Goal: Transaction & Acquisition: Book appointment/travel/reservation

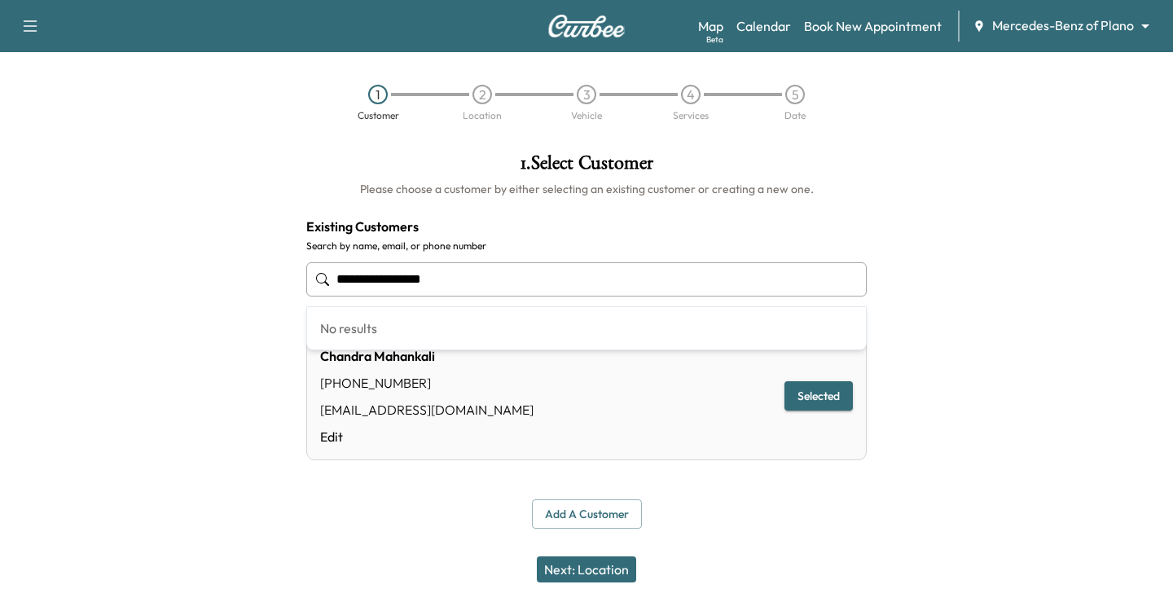
drag, startPoint x: 568, startPoint y: 278, endPoint x: 169, endPoint y: 282, distance: 398.3
click at [172, 282] on div "**********" at bounding box center [586, 341] width 1173 height 402
paste input "**********"
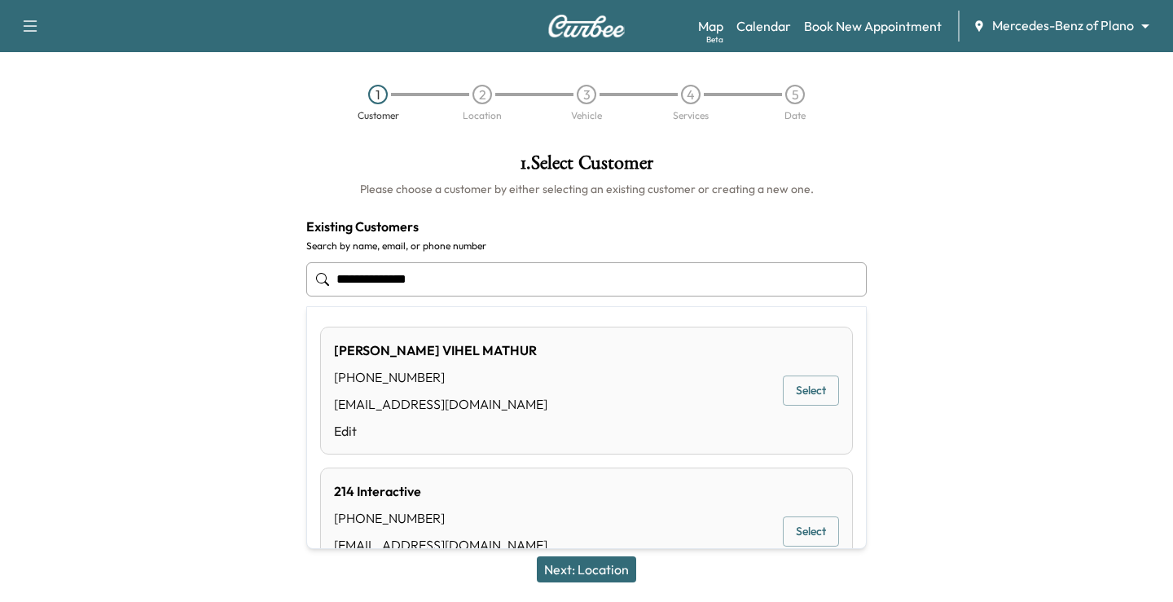
click at [806, 393] on button "Select" at bounding box center [811, 390] width 56 height 30
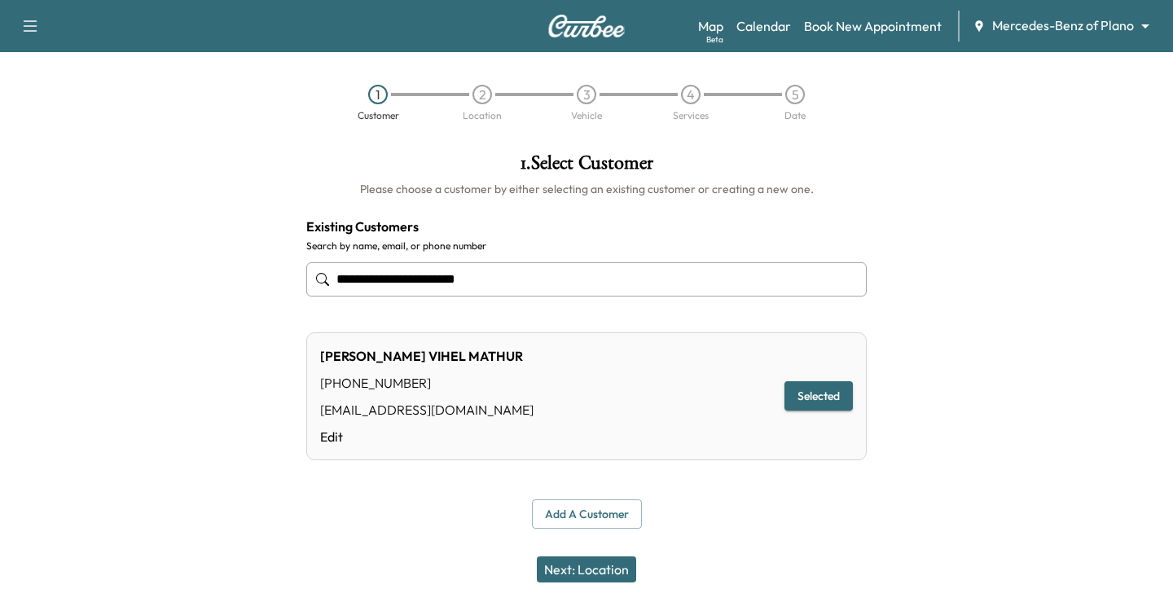
type input "**********"
click at [828, 396] on button "Selected" at bounding box center [818, 396] width 68 height 30
click at [575, 580] on button "Next: Location" at bounding box center [586, 569] width 99 height 26
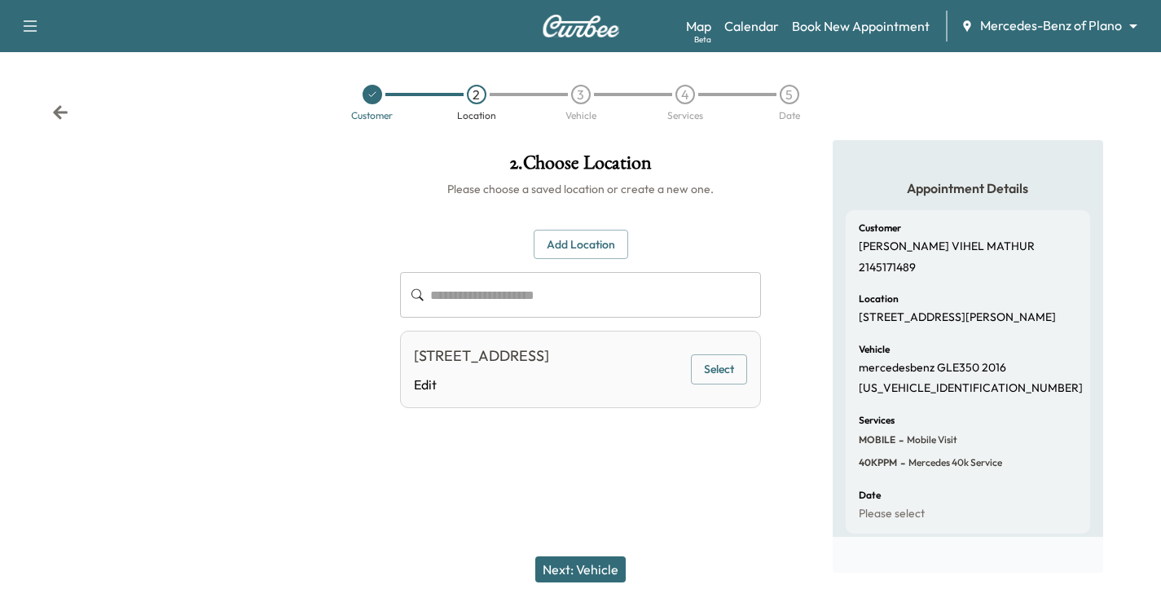
click at [719, 384] on button "Select" at bounding box center [719, 369] width 56 height 30
click at [586, 244] on button "Add Location" at bounding box center [580, 245] width 94 height 30
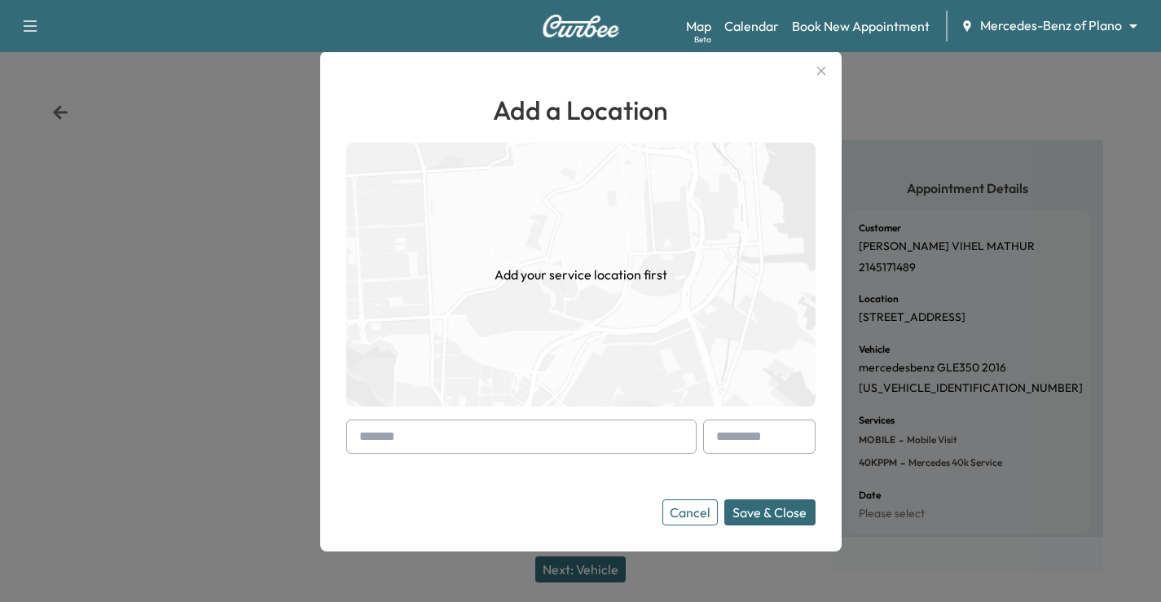
click at [928, 269] on div at bounding box center [580, 301] width 1161 height 602
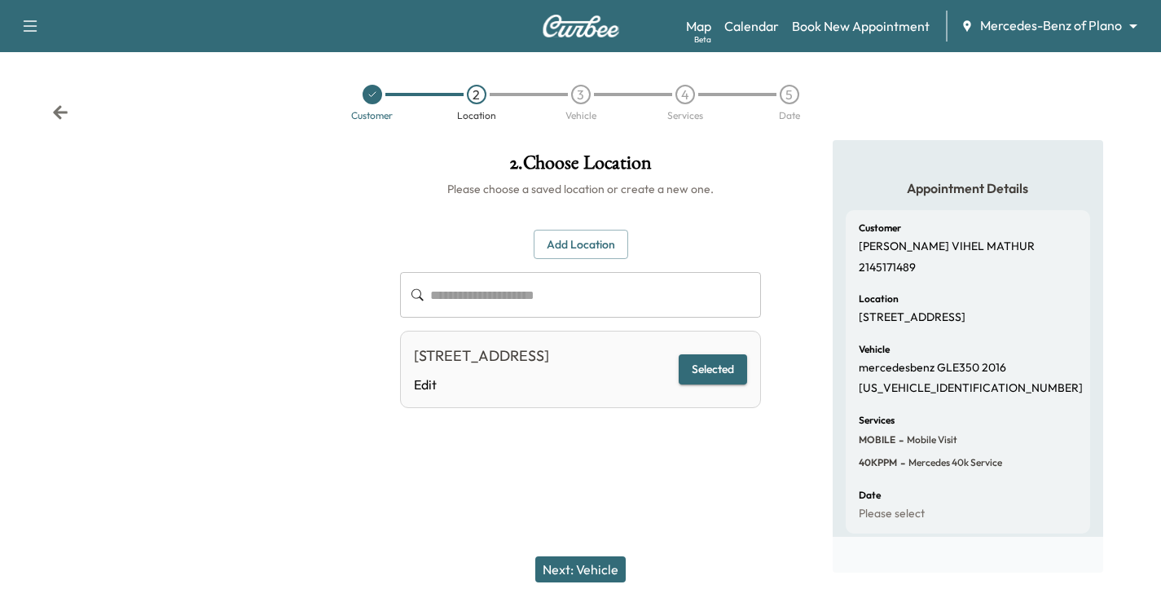
click at [64, 102] on div "Customer 2 Location 3 Vehicle 4 Services 5 Date" at bounding box center [580, 102] width 1161 height 75
click at [62, 107] on icon at bounding box center [60, 112] width 16 height 16
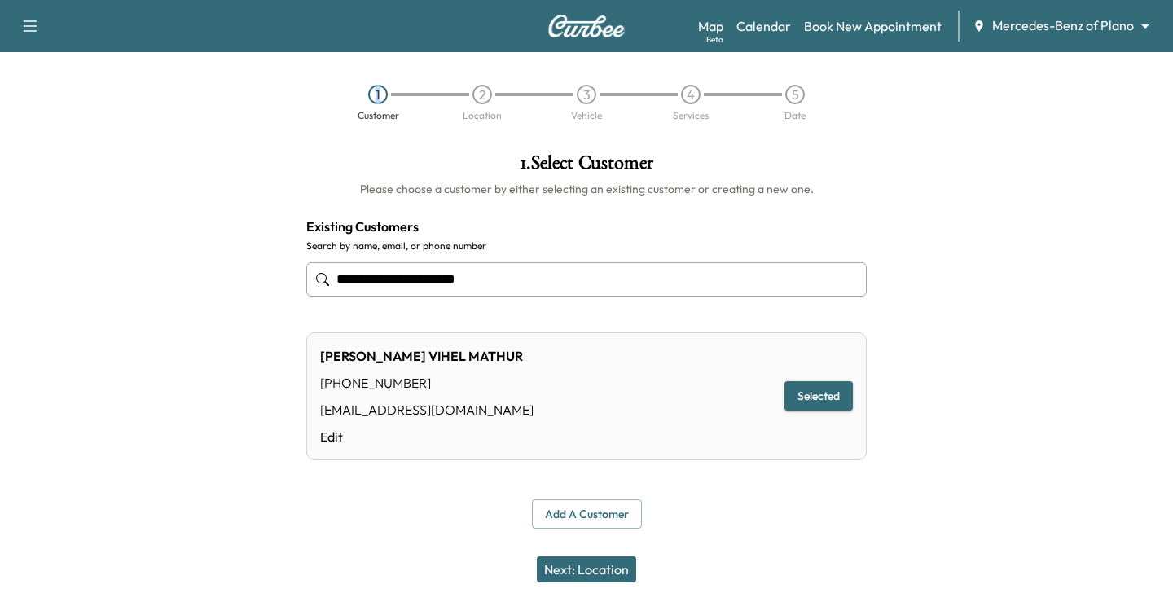
click at [62, 107] on div "1 Customer 2 Location 3 Vehicle 4 Services 5 Date" at bounding box center [586, 102] width 1173 height 75
click at [825, 393] on button "Selected" at bounding box center [818, 396] width 68 height 30
click at [615, 563] on button "Next: Location" at bounding box center [586, 569] width 99 height 26
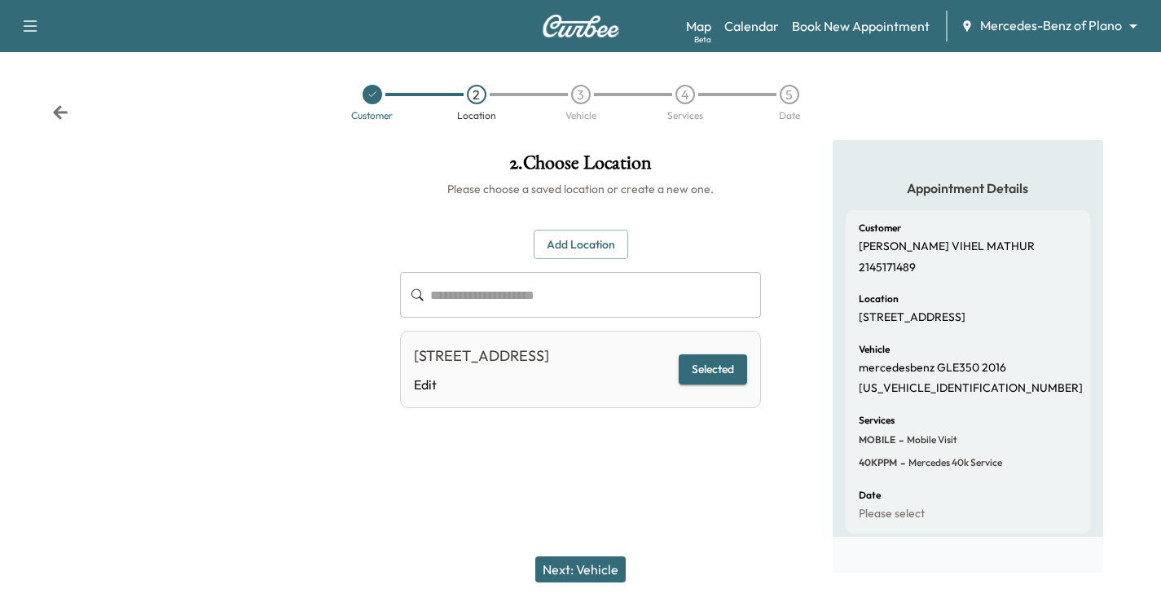
click at [608, 292] on input "text" at bounding box center [595, 295] width 331 height 46
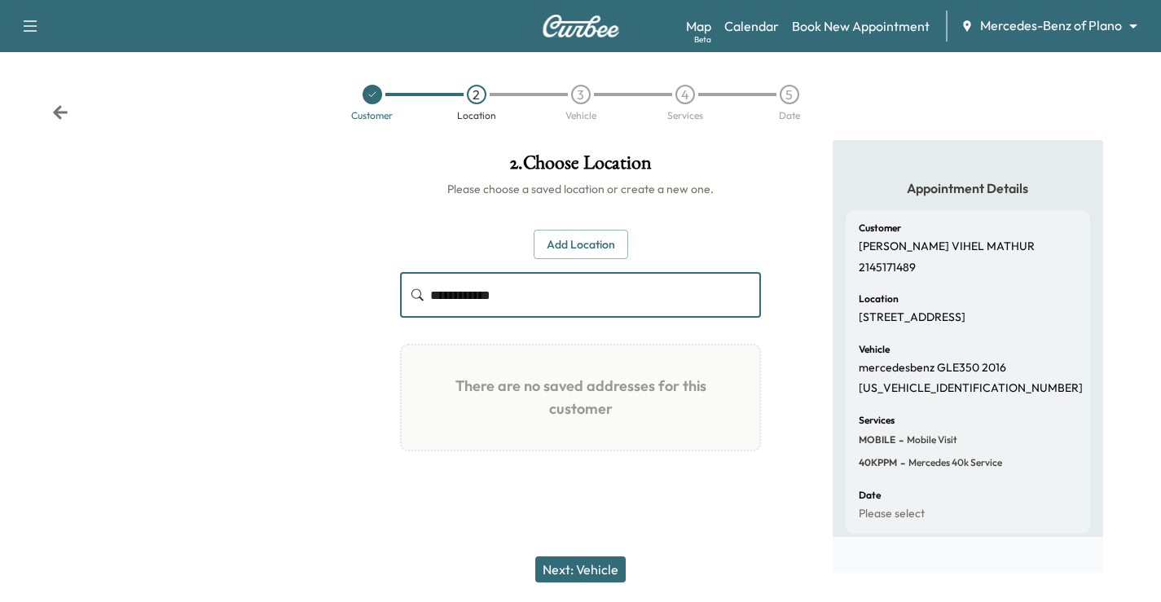
type input "**********"
click at [583, 238] on button "Add Location" at bounding box center [580, 245] width 94 height 30
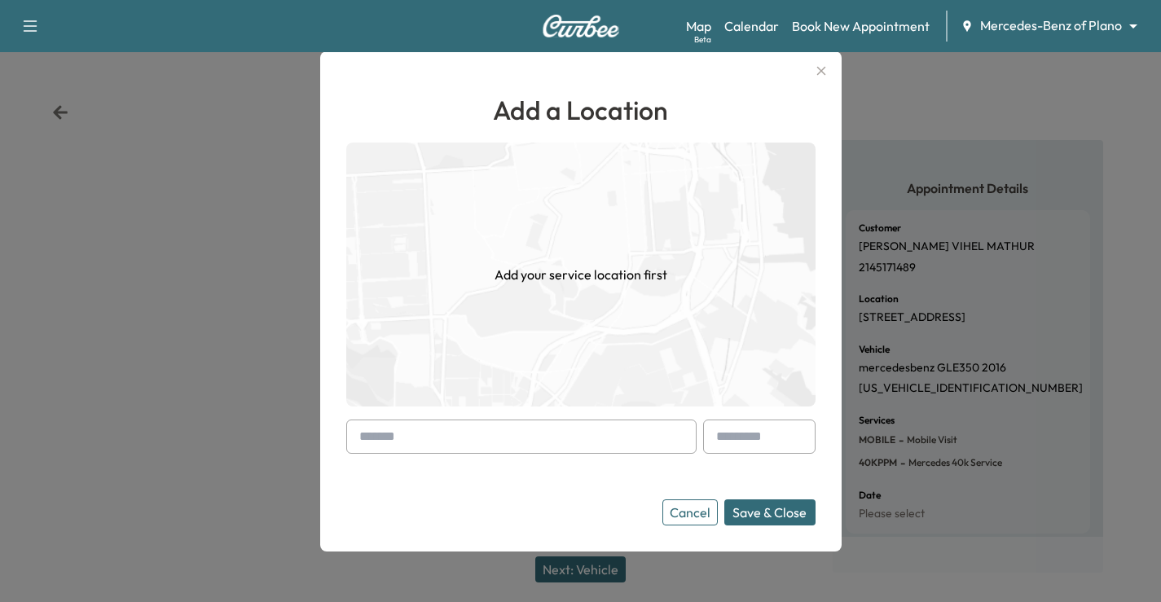
click at [589, 423] on input "text" at bounding box center [521, 436] width 350 height 34
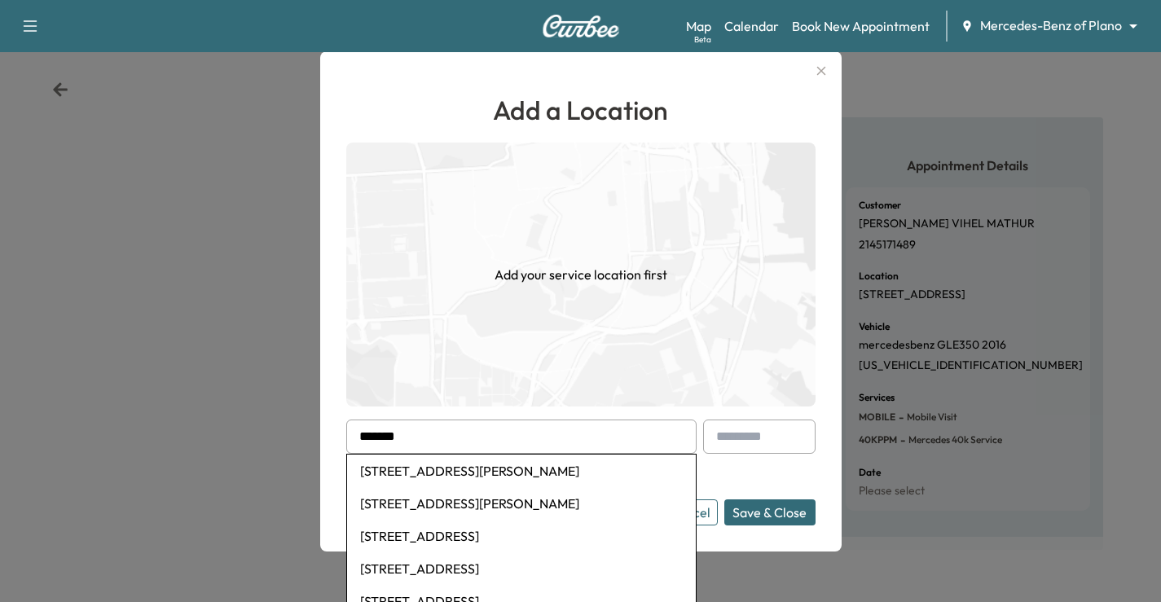
scroll to position [37, 0]
click at [517, 470] on li "[STREET_ADDRESS]" at bounding box center [521, 470] width 349 height 33
type input "**********"
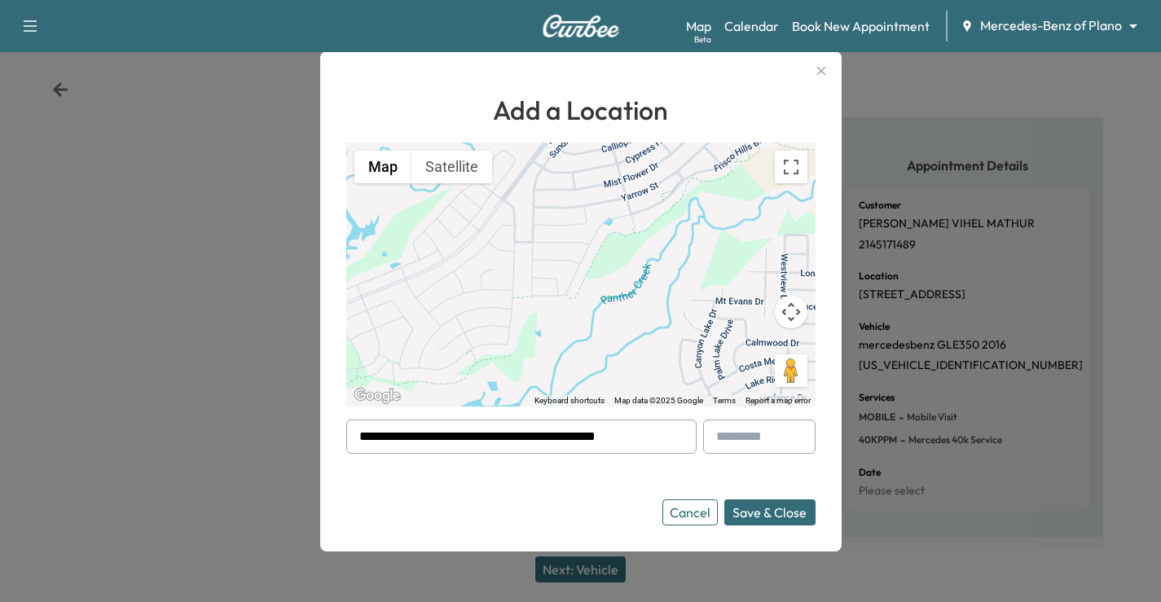
click at [758, 520] on button "Save & Close" at bounding box center [769, 512] width 91 height 26
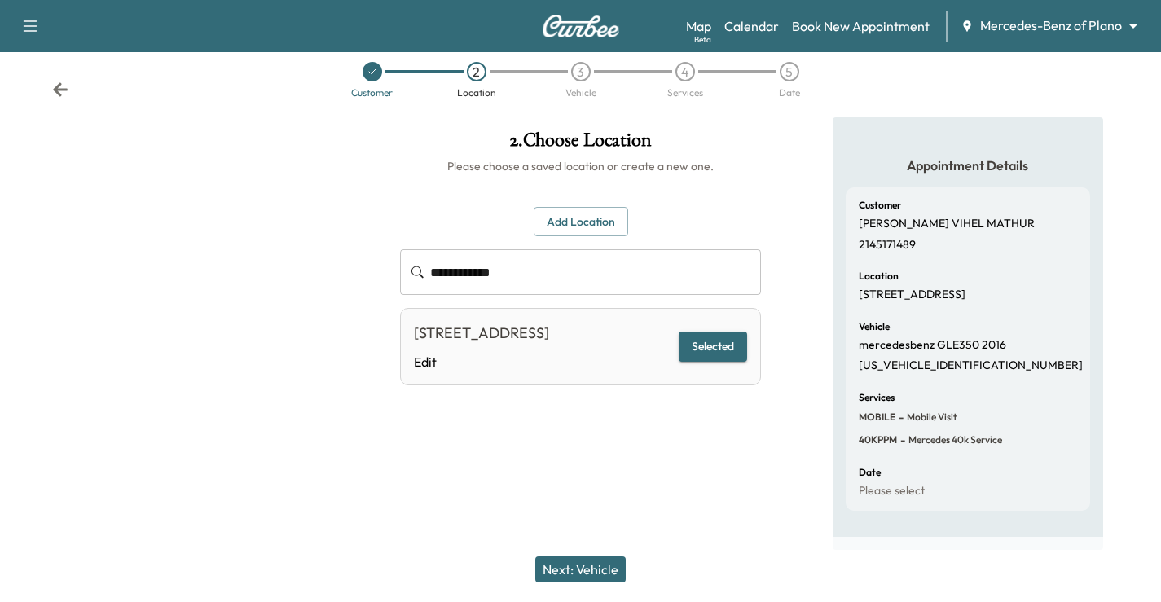
click at [703, 356] on button "Selected" at bounding box center [712, 346] width 68 height 30
click at [712, 357] on button "Selected" at bounding box center [712, 346] width 68 height 30
click at [619, 561] on button "Next: Vehicle" at bounding box center [580, 569] width 90 height 26
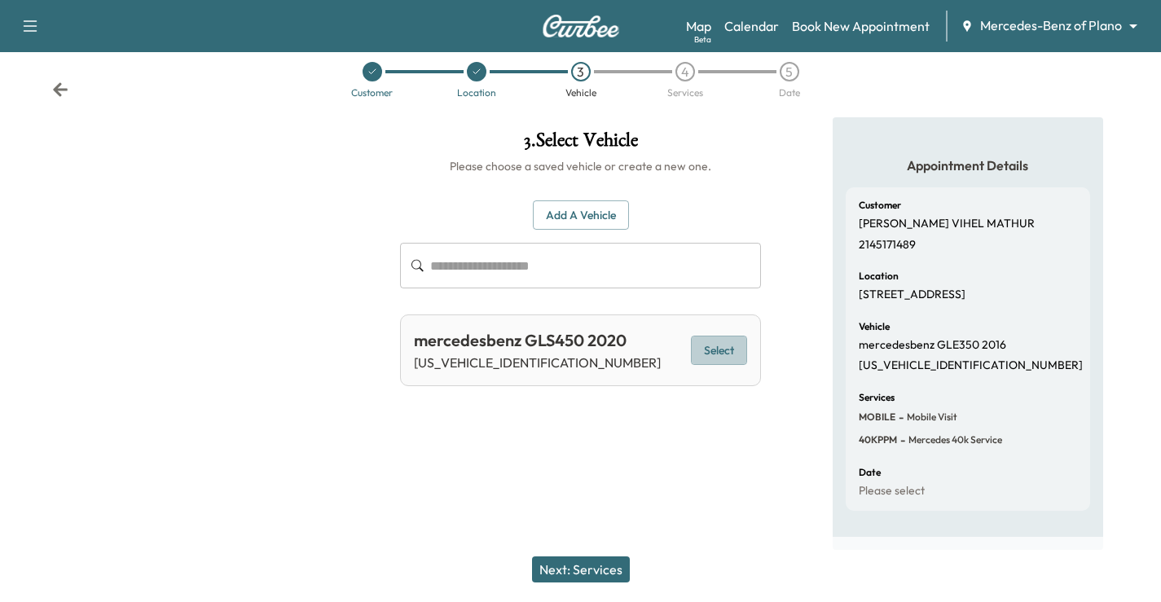
click at [718, 336] on button "Select" at bounding box center [719, 351] width 56 height 30
click at [615, 567] on button "Next: Services" at bounding box center [581, 569] width 98 height 26
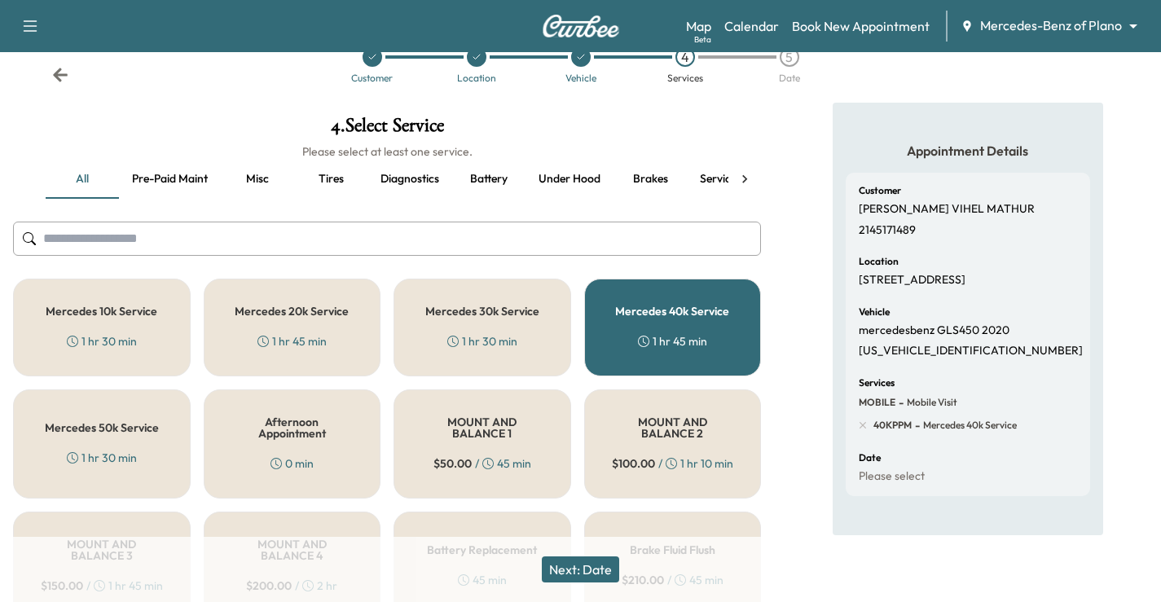
click at [169, 445] on div "Mercedes 50k Service 1 hr 30 min" at bounding box center [102, 443] width 178 height 109
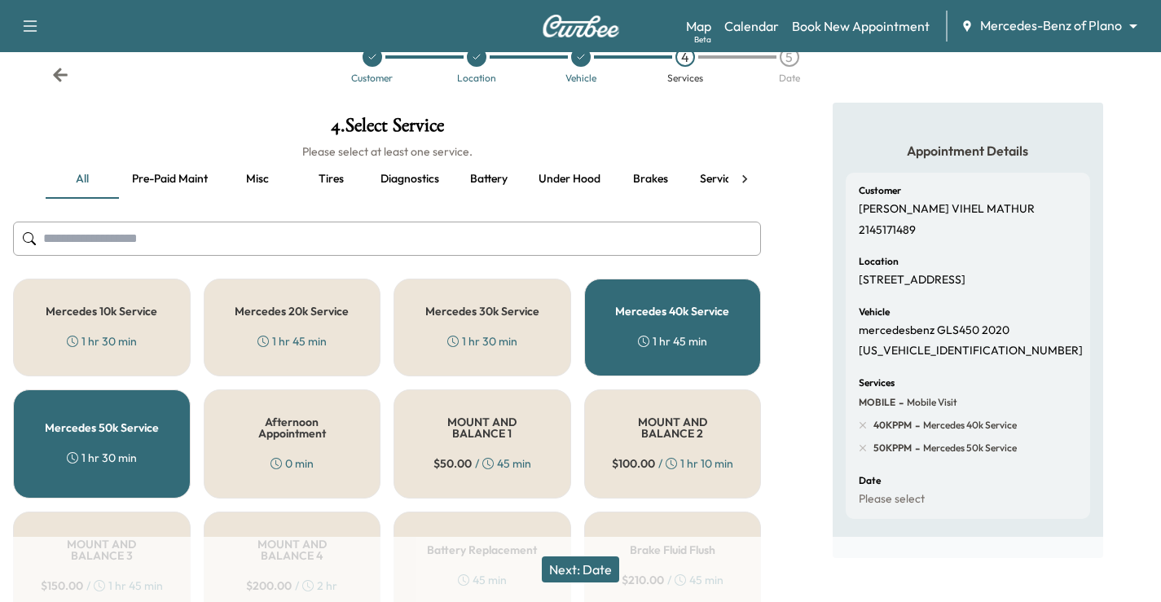
click at [646, 329] on div "Mercedes 40k Service 1 hr 45 min" at bounding box center [673, 328] width 178 height 98
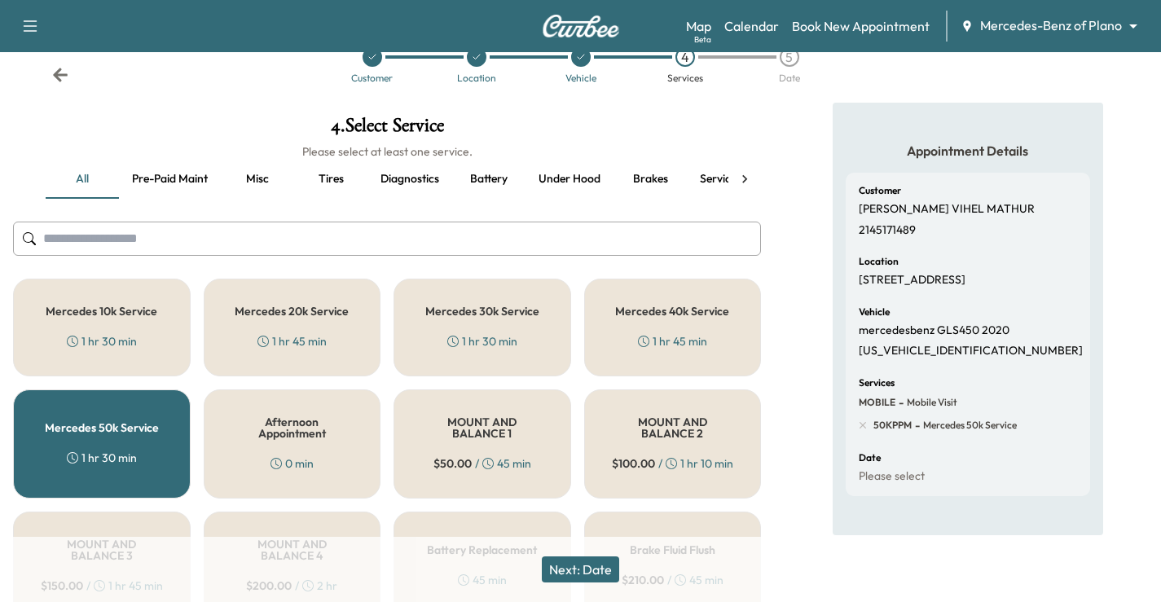
click at [594, 569] on button "Next: Date" at bounding box center [580, 569] width 77 height 26
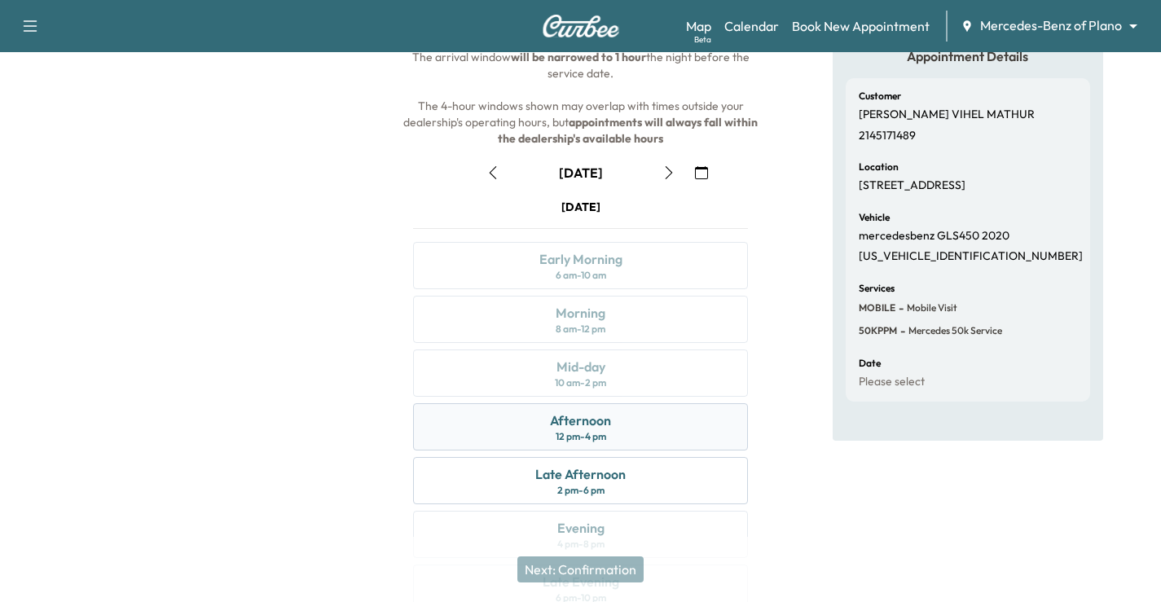
scroll to position [213, 0]
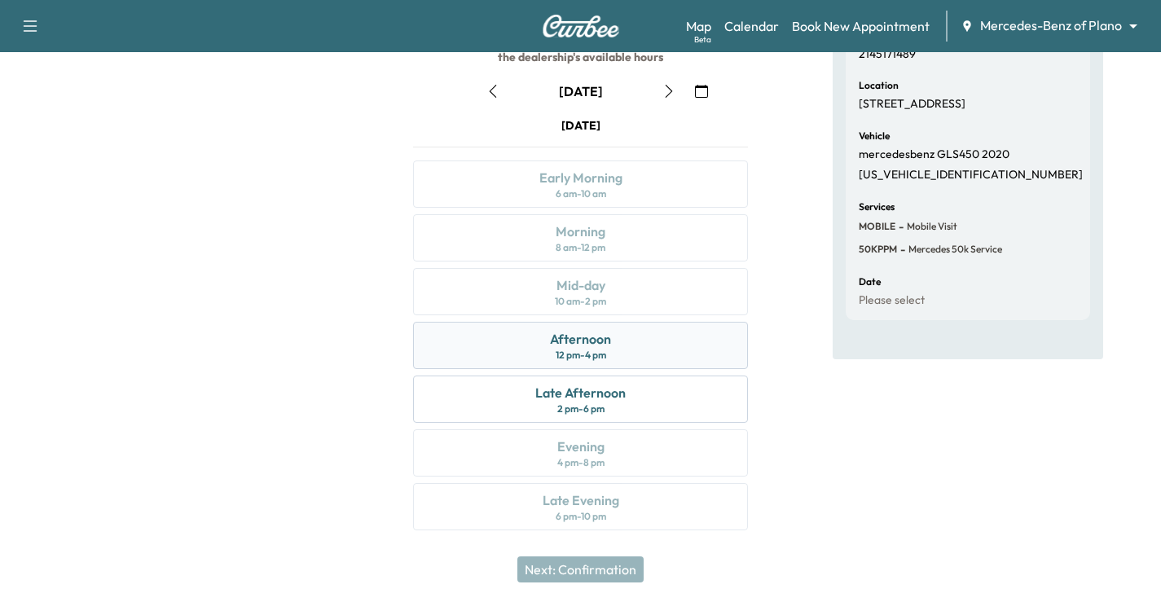
click at [660, 353] on div "Afternoon 12 pm - 4 pm" at bounding box center [580, 345] width 335 height 47
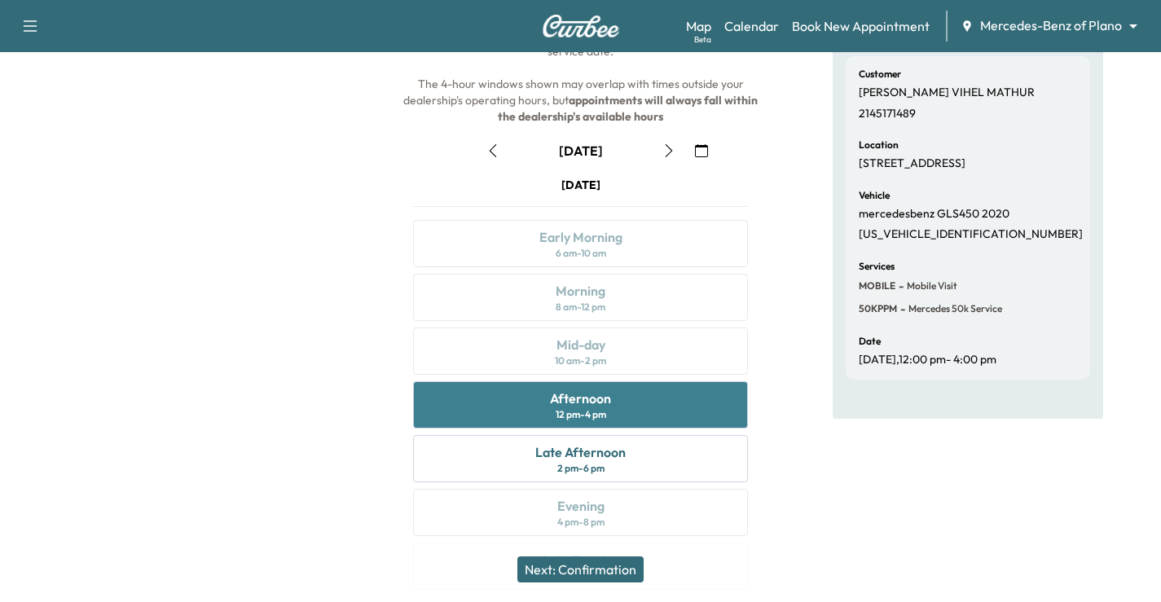
scroll to position [163, 0]
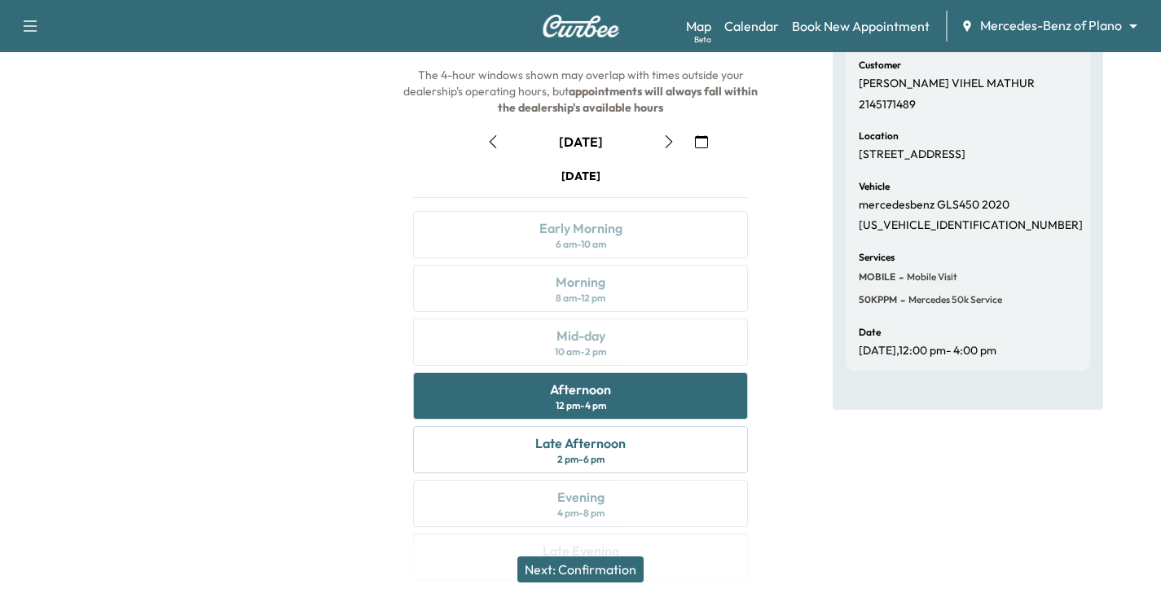
click at [592, 569] on button "Next: Confirmation" at bounding box center [580, 569] width 126 height 26
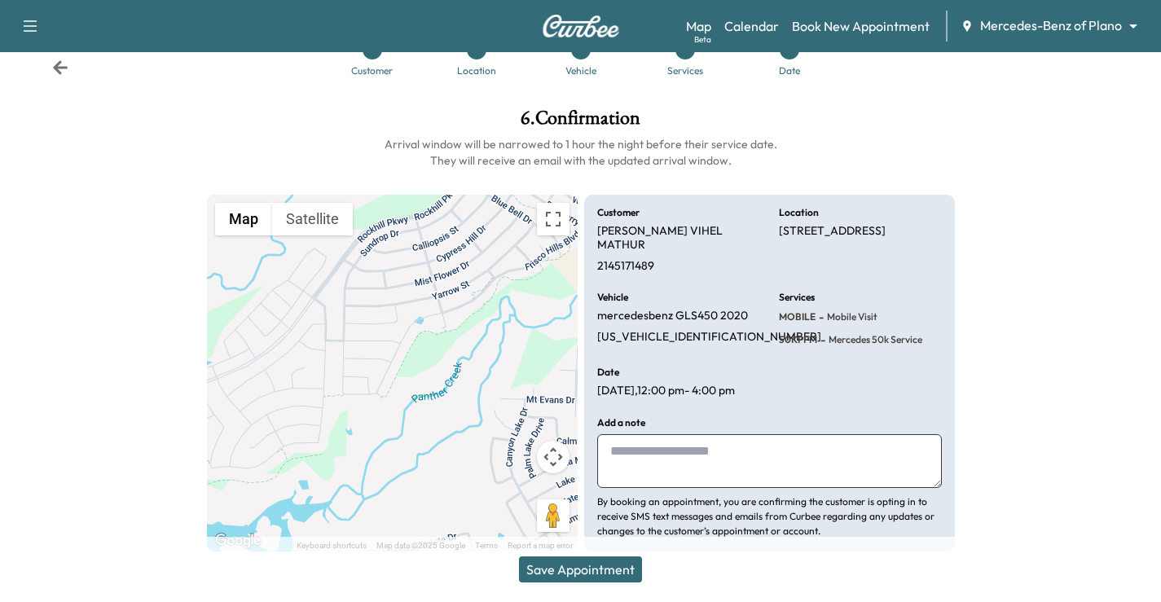
click at [697, 454] on textarea at bounding box center [769, 461] width 345 height 54
click at [63, 68] on icon at bounding box center [60, 67] width 15 height 14
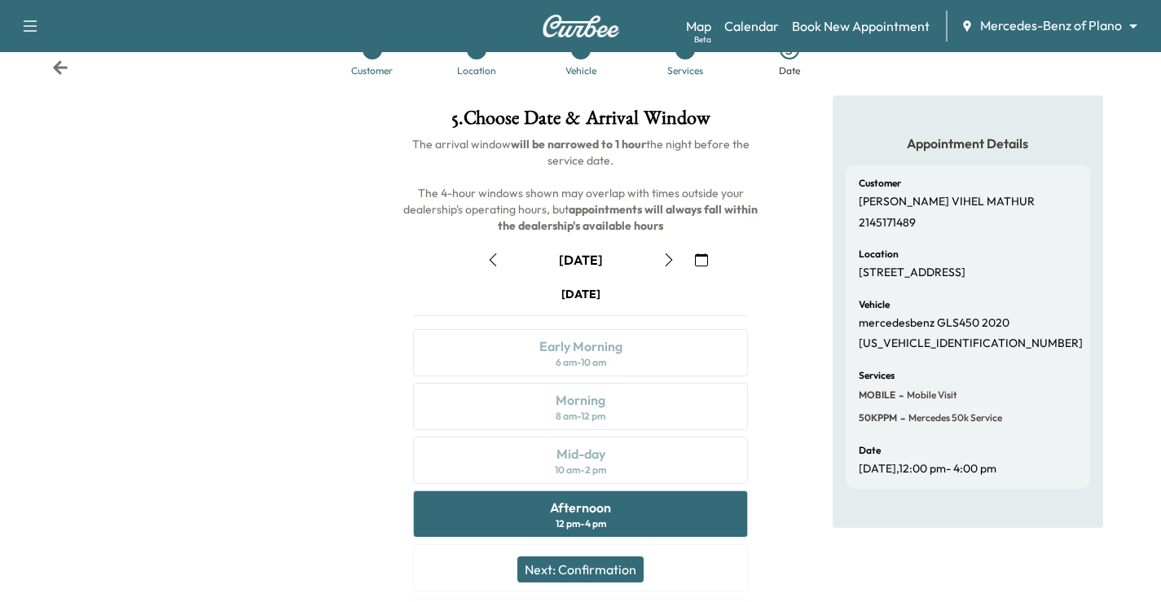
click at [61, 66] on icon at bounding box center [60, 67] width 16 height 16
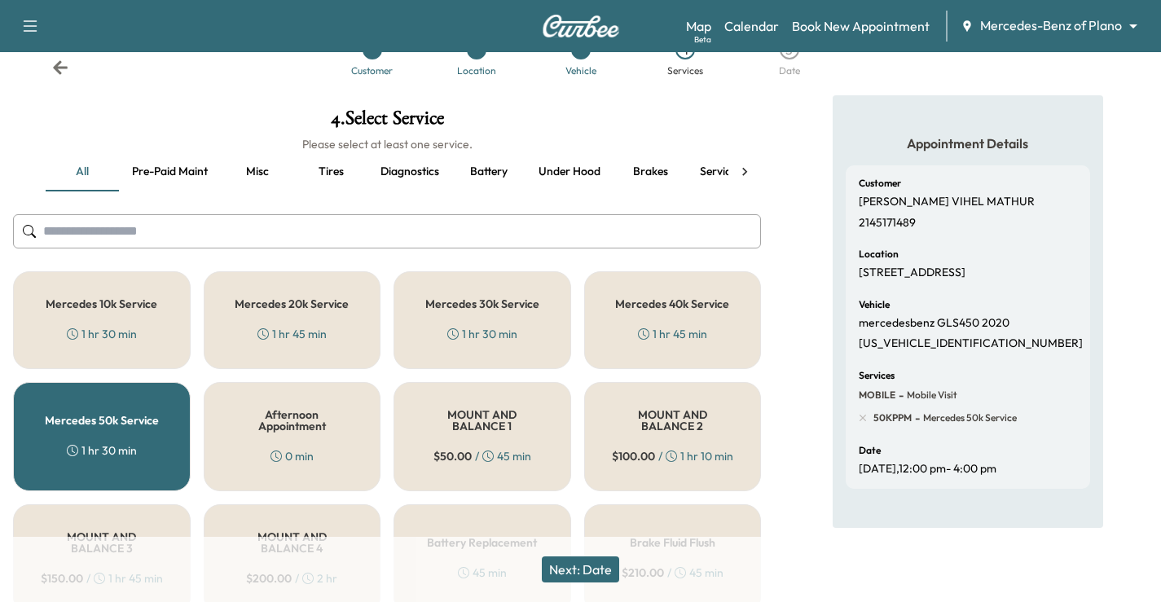
click at [700, 319] on div "Mercedes 40k Service 1 hr 45 min" at bounding box center [673, 320] width 178 height 98
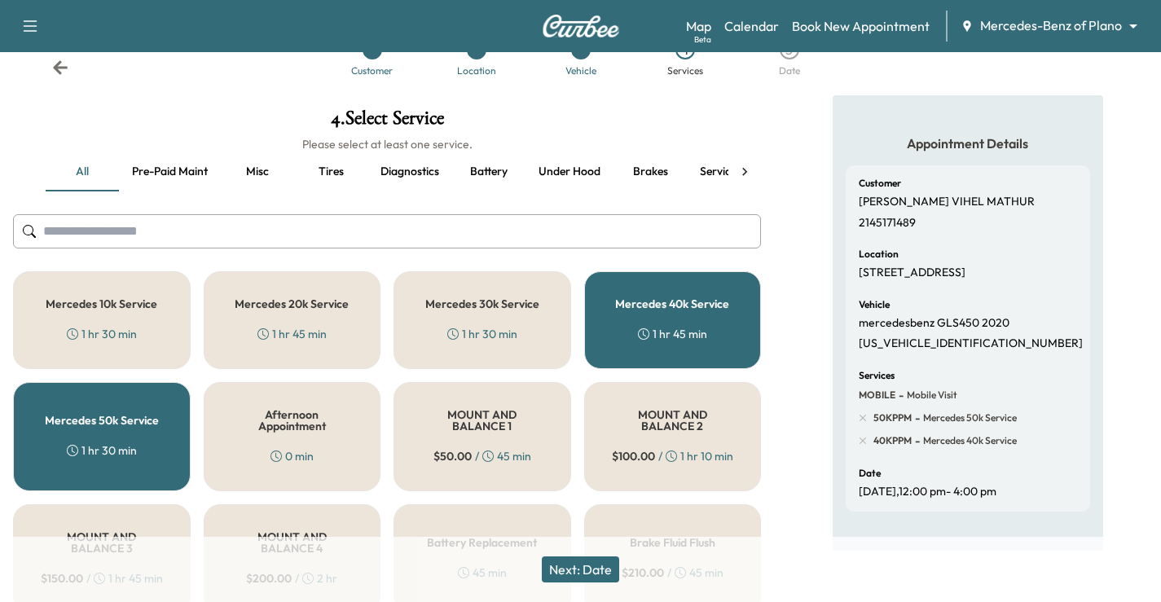
click at [142, 438] on div "Mercedes 50k Service 1 hr 30 min" at bounding box center [102, 436] width 178 height 109
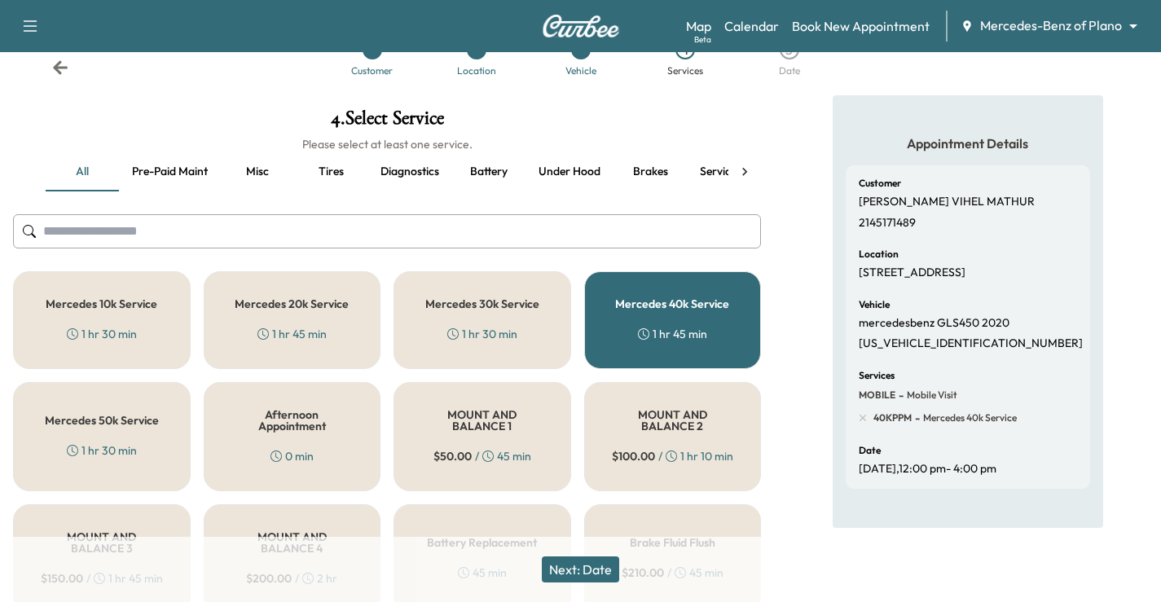
click at [574, 560] on button "Next: Date" at bounding box center [580, 569] width 77 height 26
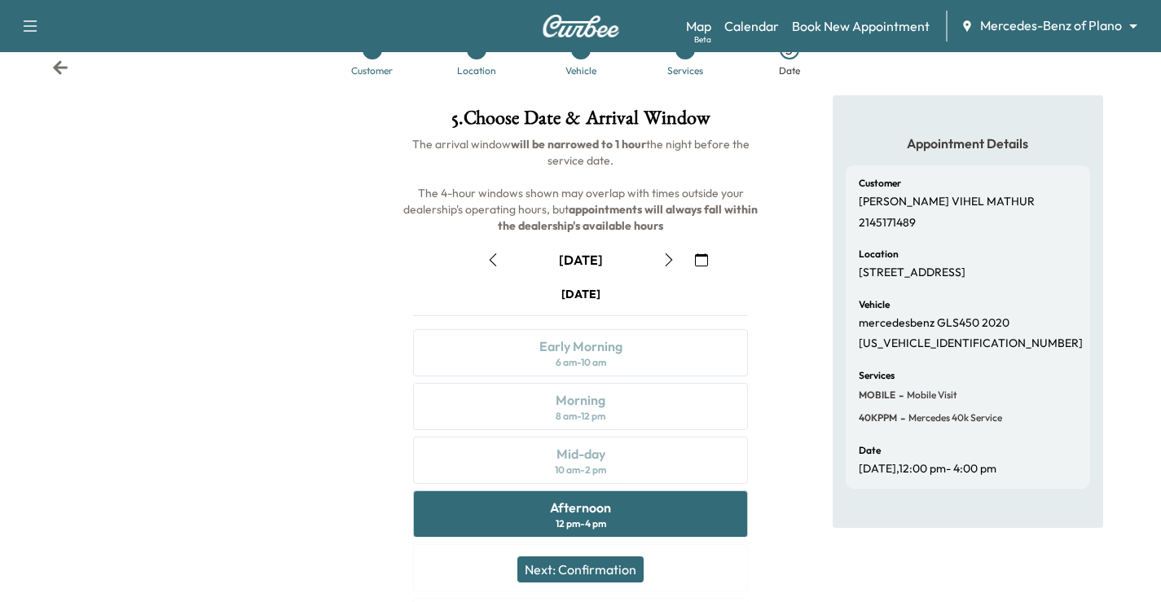
click at [601, 577] on button "Next: Confirmation" at bounding box center [580, 569] width 126 height 26
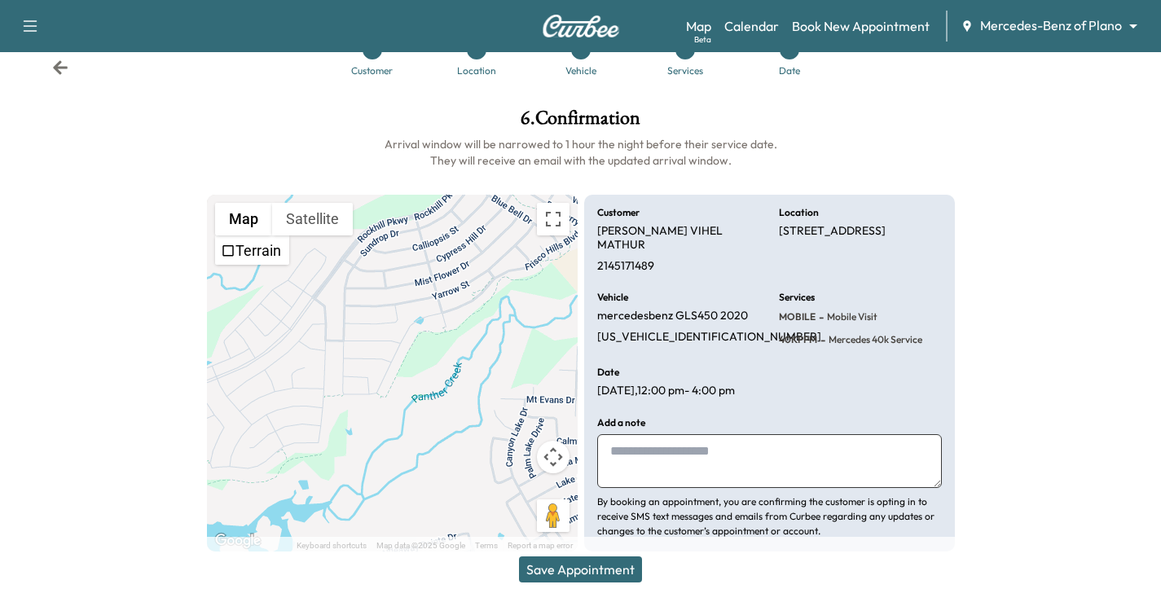
click at [60, 67] on icon at bounding box center [60, 67] width 15 height 14
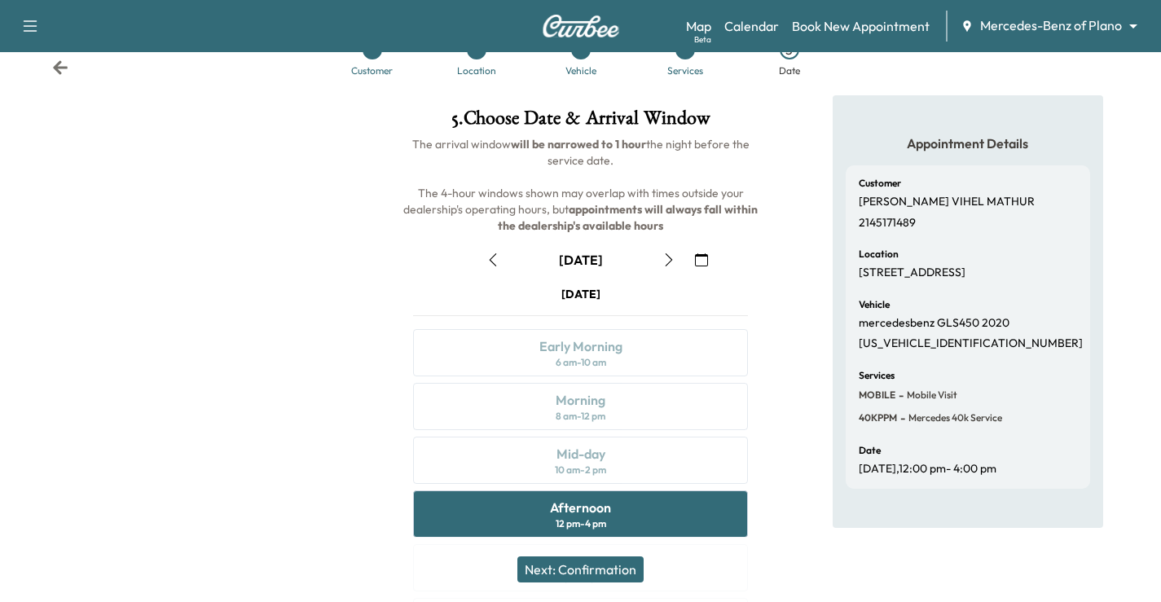
click at [59, 68] on icon at bounding box center [60, 67] width 15 height 14
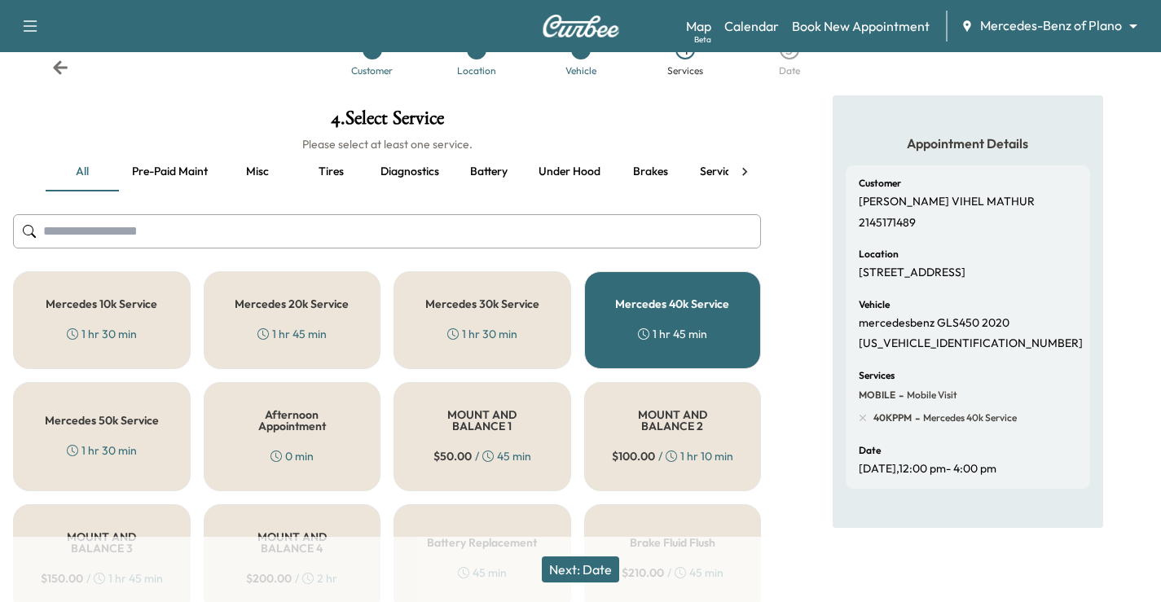
click at [702, 314] on div "Mercedes 40k Service 1 hr 45 min" at bounding box center [673, 320] width 178 height 98
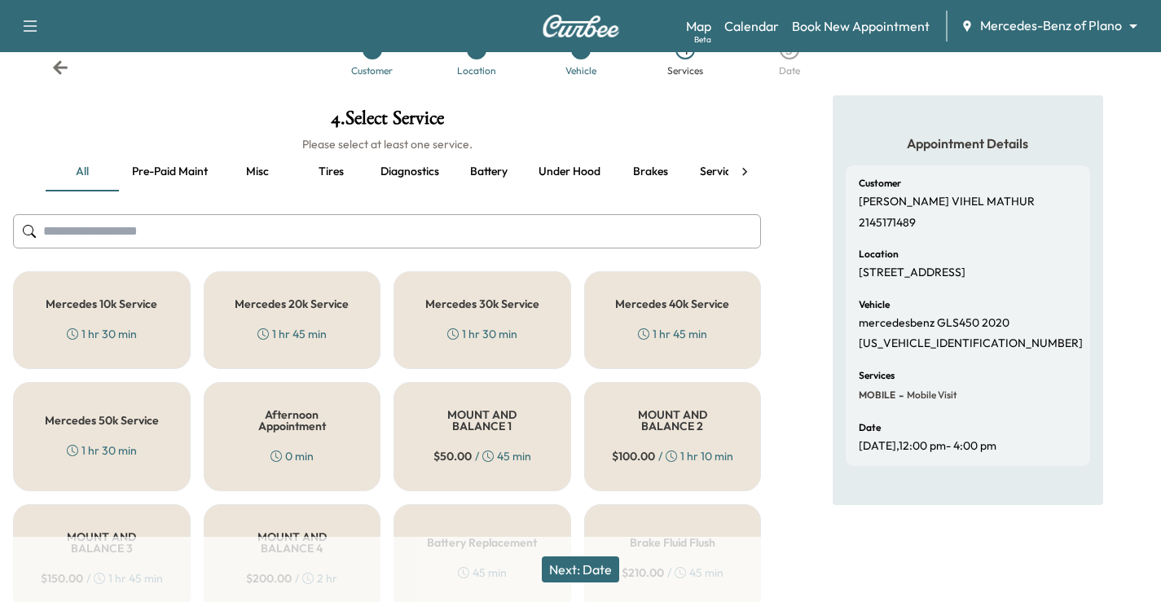
click at [155, 449] on div "Mercedes 50k Service 1 hr 30 min" at bounding box center [102, 436] width 178 height 109
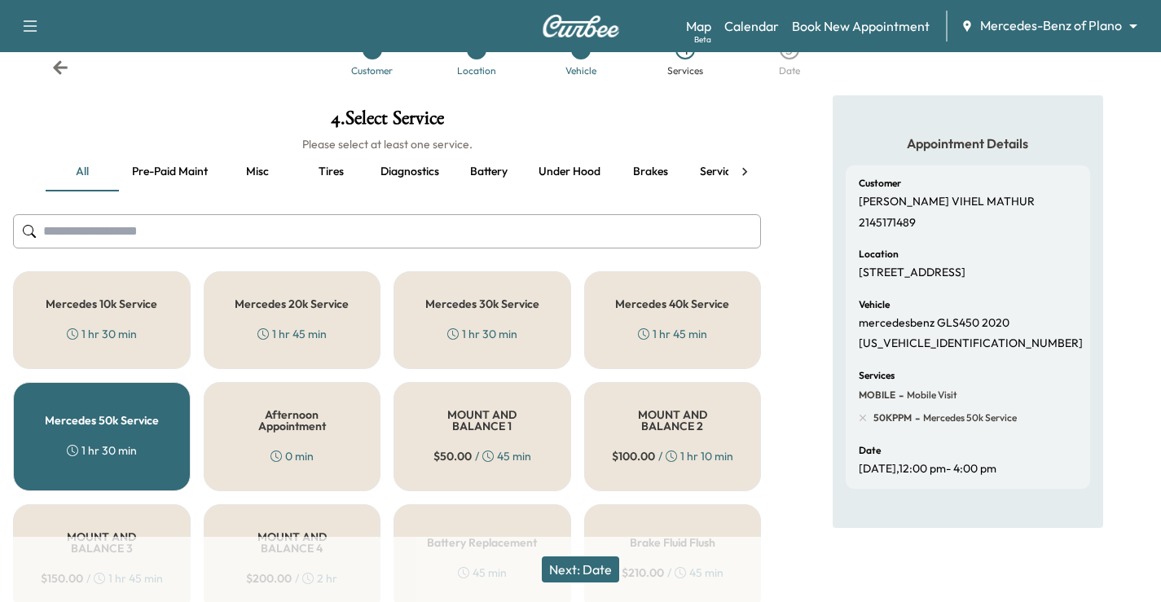
click at [584, 573] on button "Next: Date" at bounding box center [580, 569] width 77 height 26
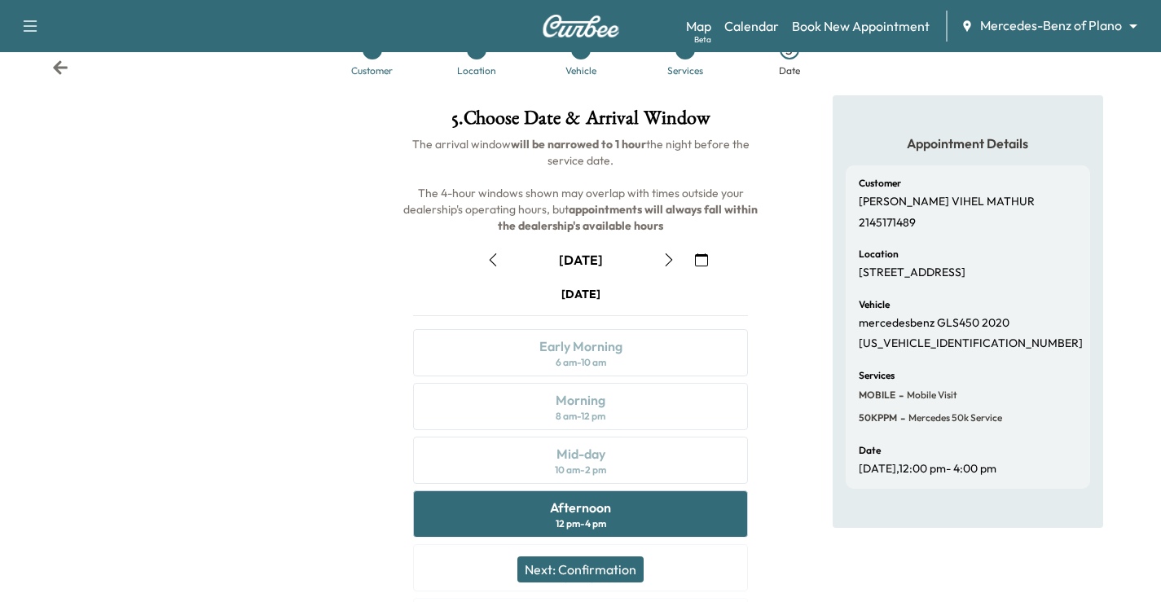
click at [605, 571] on button "Next: Confirmation" at bounding box center [580, 569] width 126 height 26
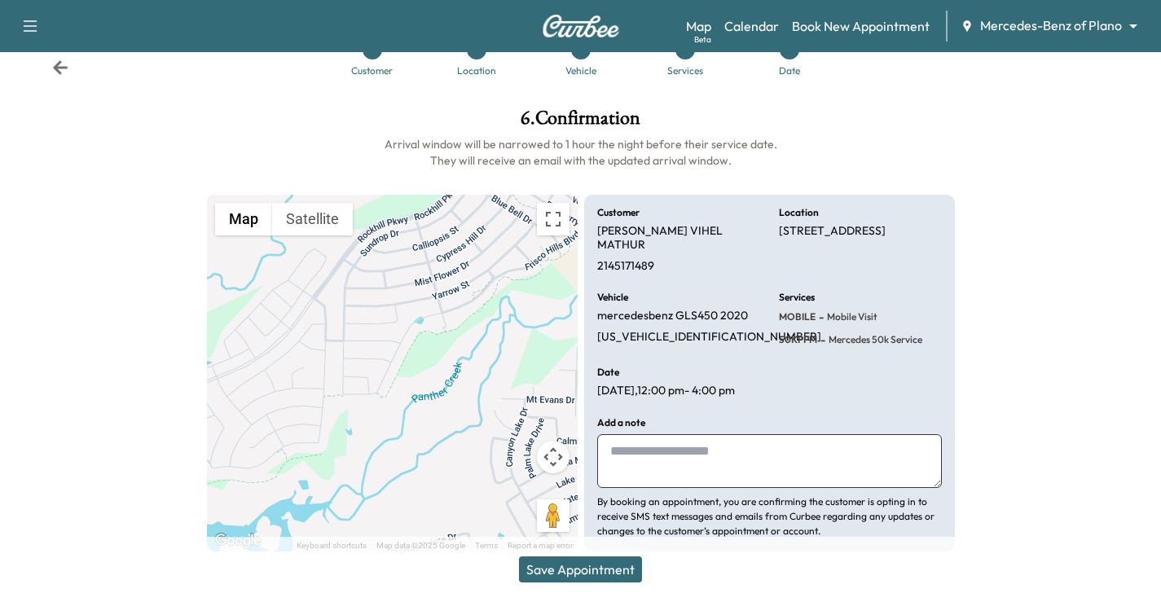
click at [600, 563] on button "Save Appointment" at bounding box center [580, 569] width 123 height 26
click at [582, 571] on button "Save Appointment" at bounding box center [580, 569] width 123 height 26
click at [578, 564] on button "Save Appointment" at bounding box center [580, 569] width 123 height 26
click at [614, 570] on button "Save Appointment" at bounding box center [580, 569] width 123 height 26
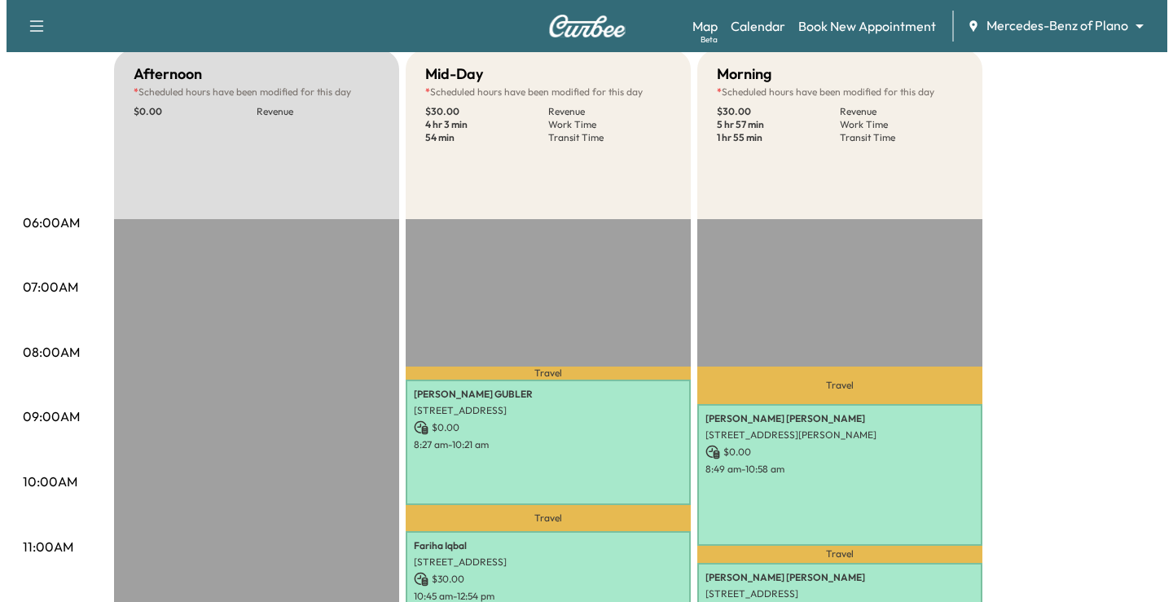
scroll to position [407, 0]
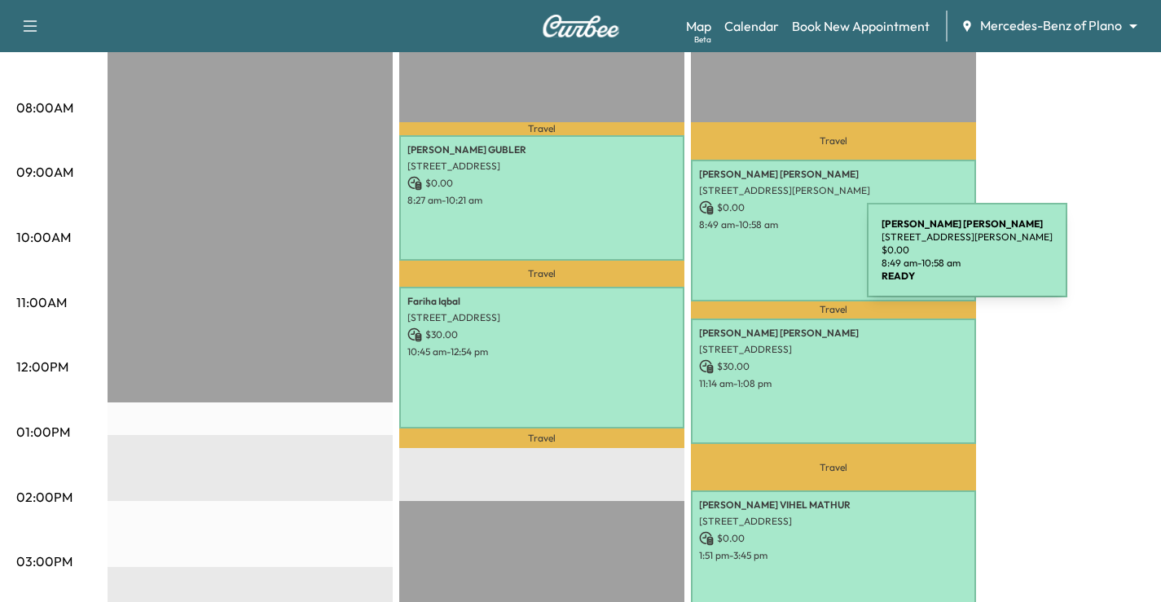
click at [748, 260] on div "[PERSON_NAME] [STREET_ADDRESS][PERSON_NAME] $ 0.00 8:49 am - 10:58 am" at bounding box center [833, 231] width 285 height 142
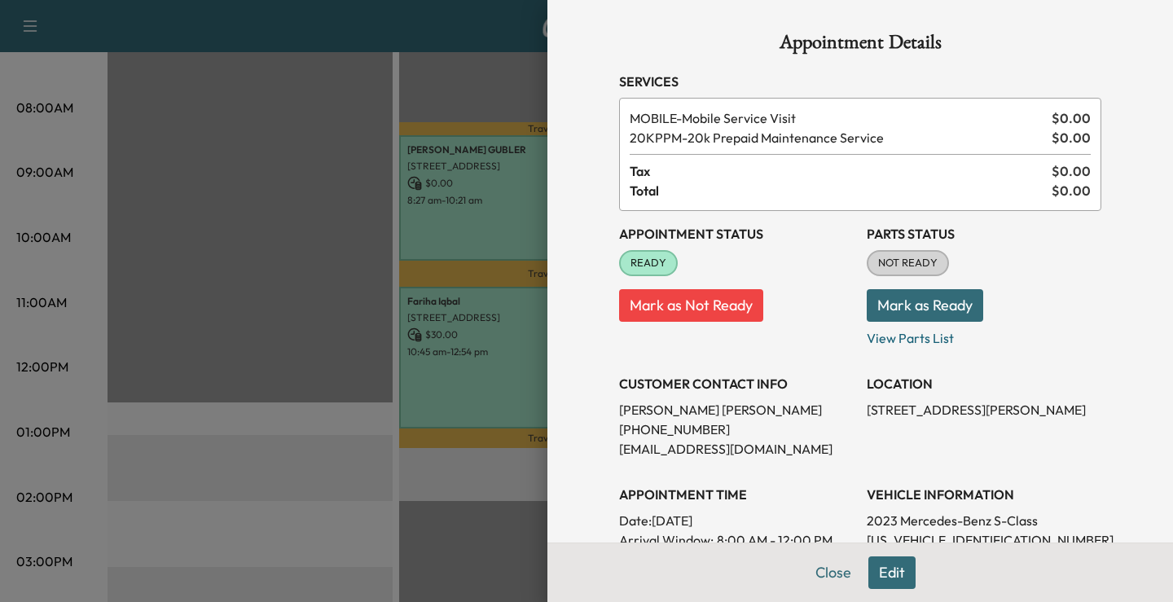
click at [262, 425] on div at bounding box center [586, 301] width 1173 height 602
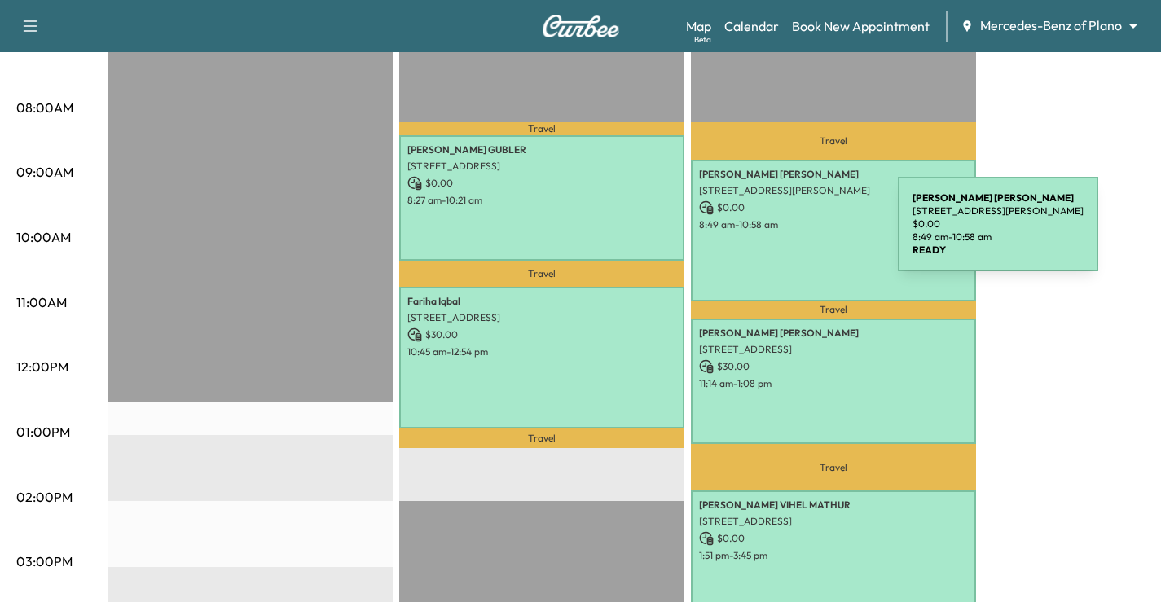
click at [775, 234] on div "[PERSON_NAME] [STREET_ADDRESS][PERSON_NAME] $ 0.00 8:49 am - 10:58 am" at bounding box center [833, 231] width 285 height 142
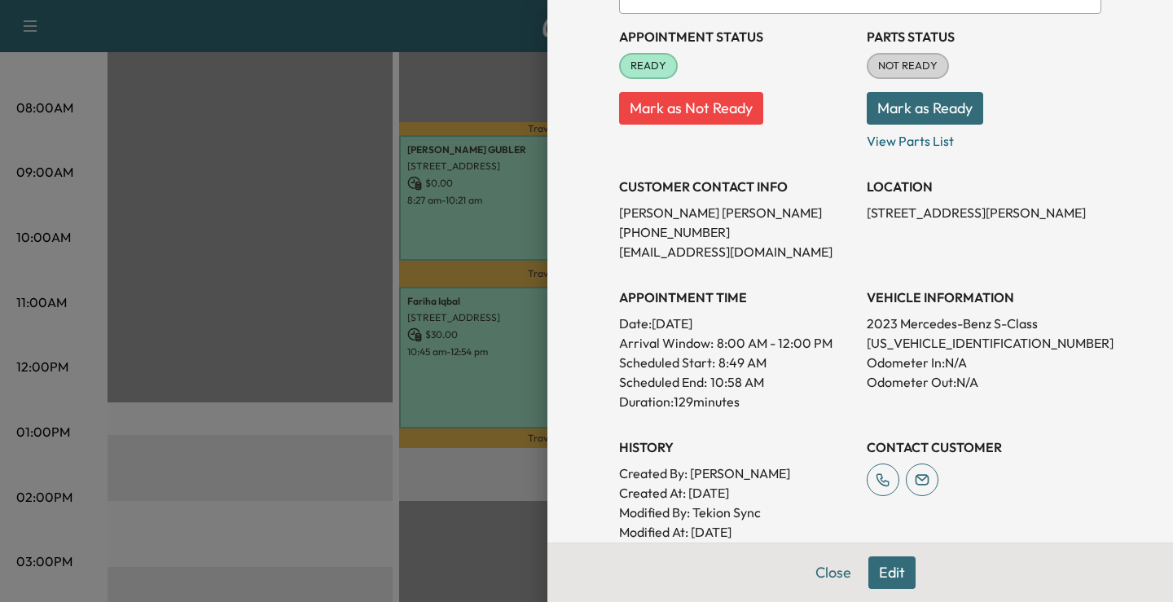
scroll to position [244, 0]
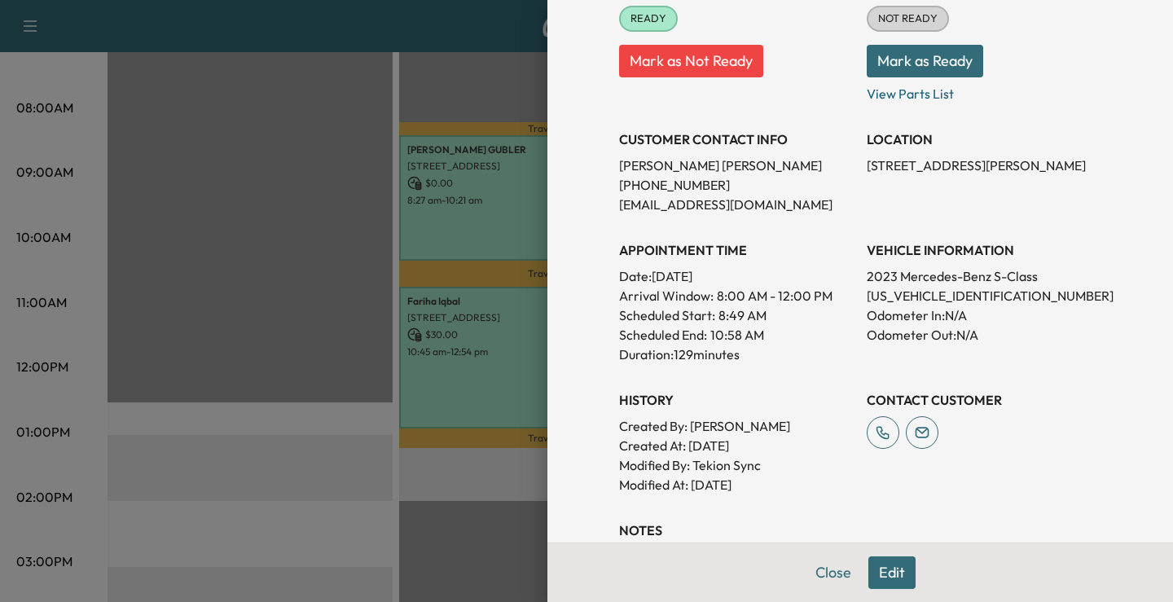
click at [354, 480] on div at bounding box center [586, 301] width 1173 height 602
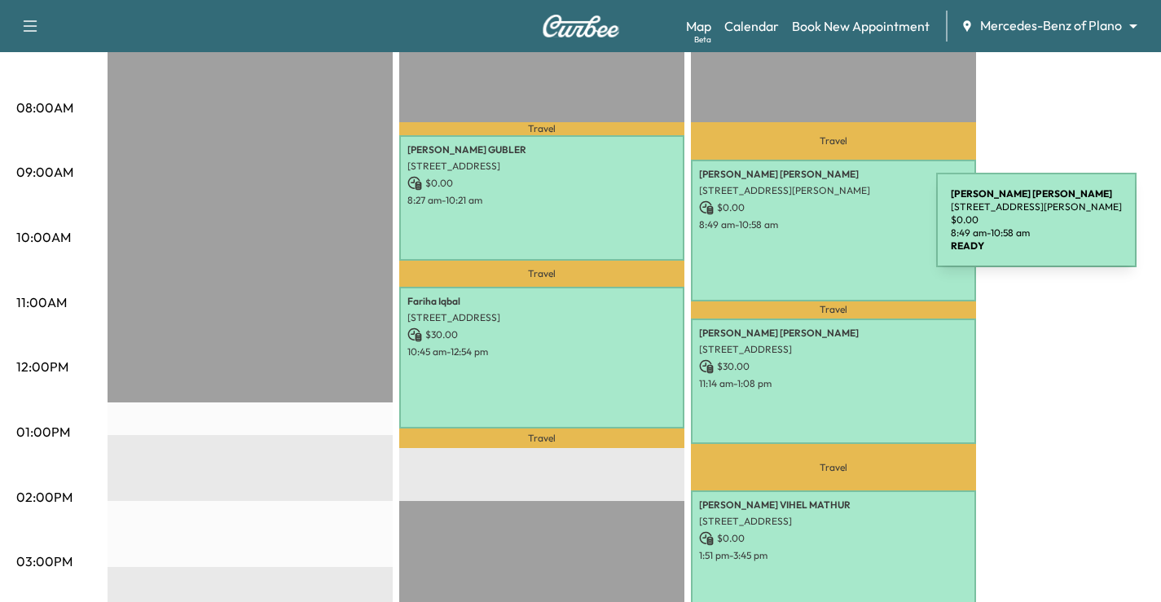
click at [814, 230] on div "[PERSON_NAME] [STREET_ADDRESS][PERSON_NAME] $ 0.00 8:49 am - 10:58 am" at bounding box center [833, 231] width 285 height 142
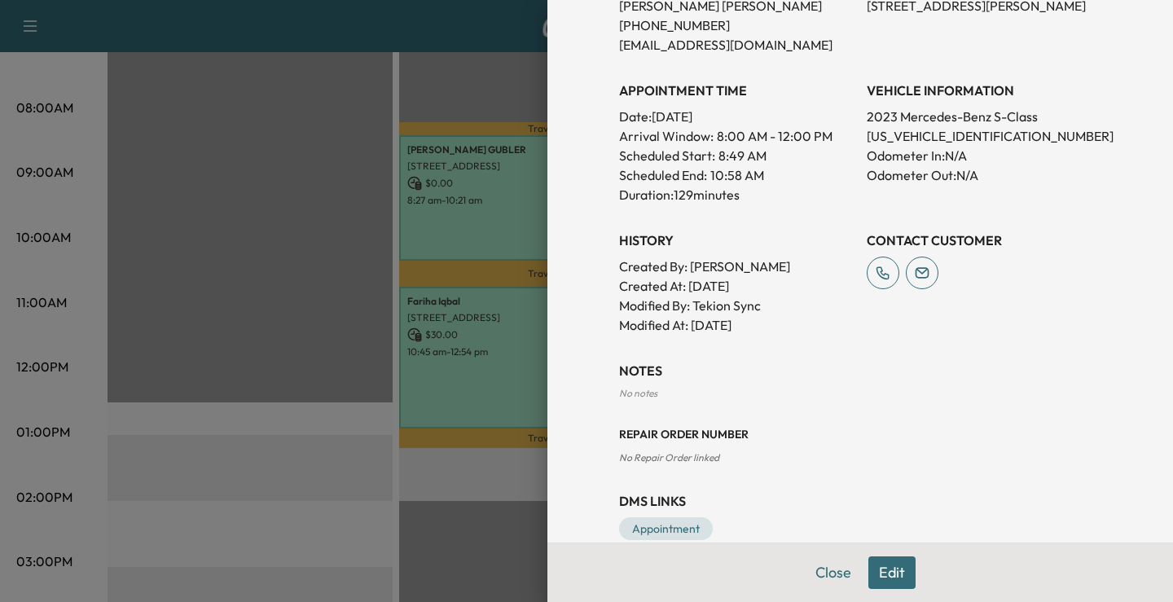
scroll to position [407, 0]
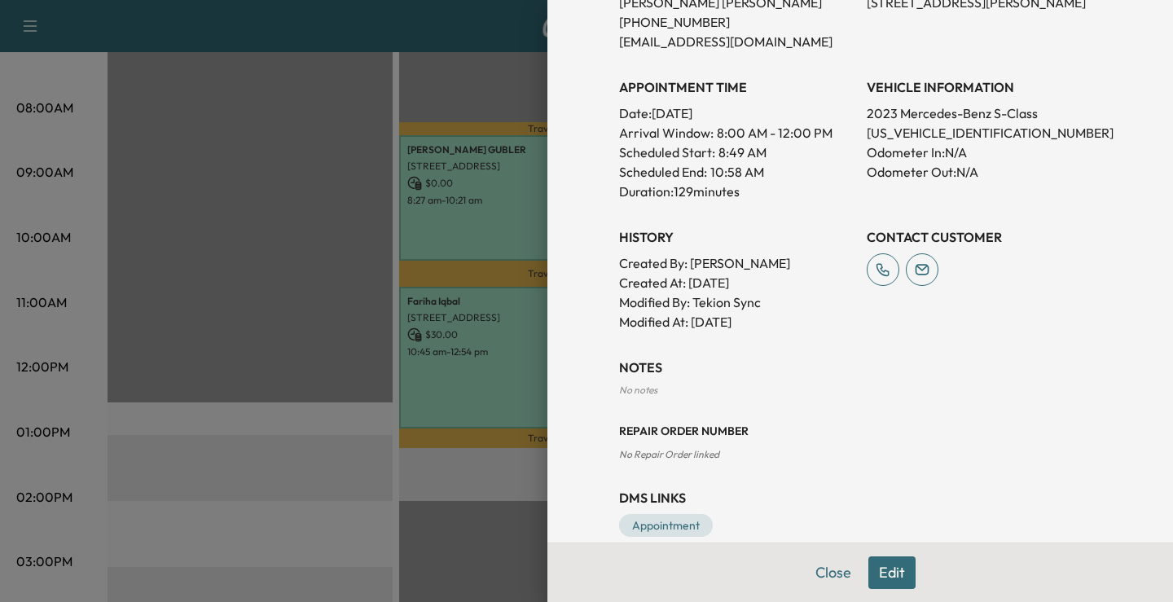
click at [637, 392] on div "No notes" at bounding box center [860, 390] width 482 height 13
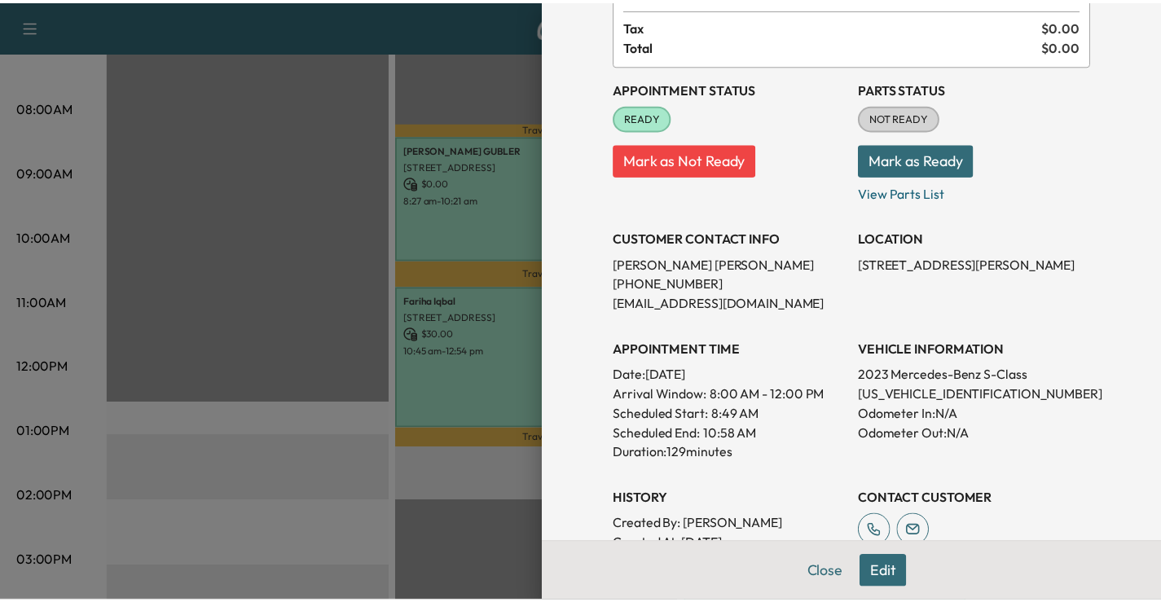
scroll to position [163, 0]
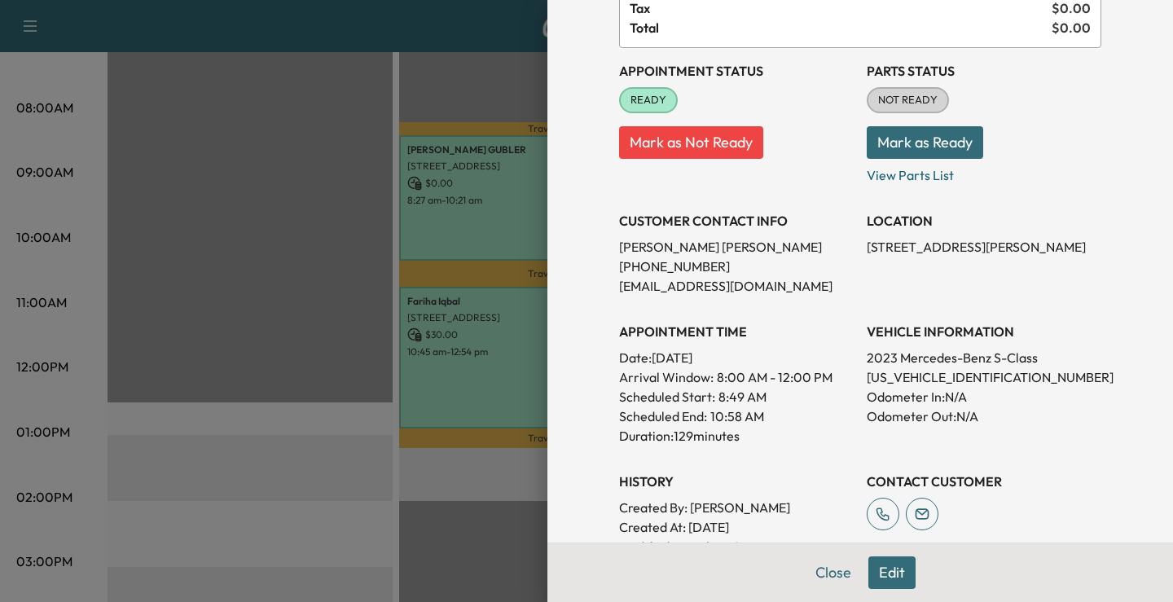
click at [306, 477] on div at bounding box center [586, 301] width 1173 height 602
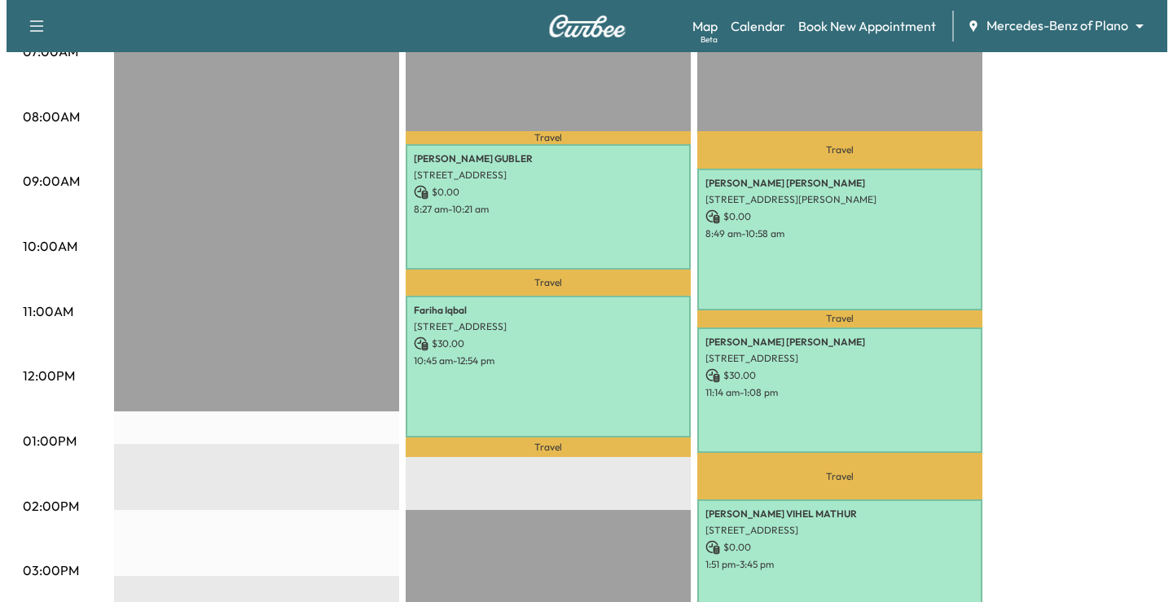
scroll to position [360, 0]
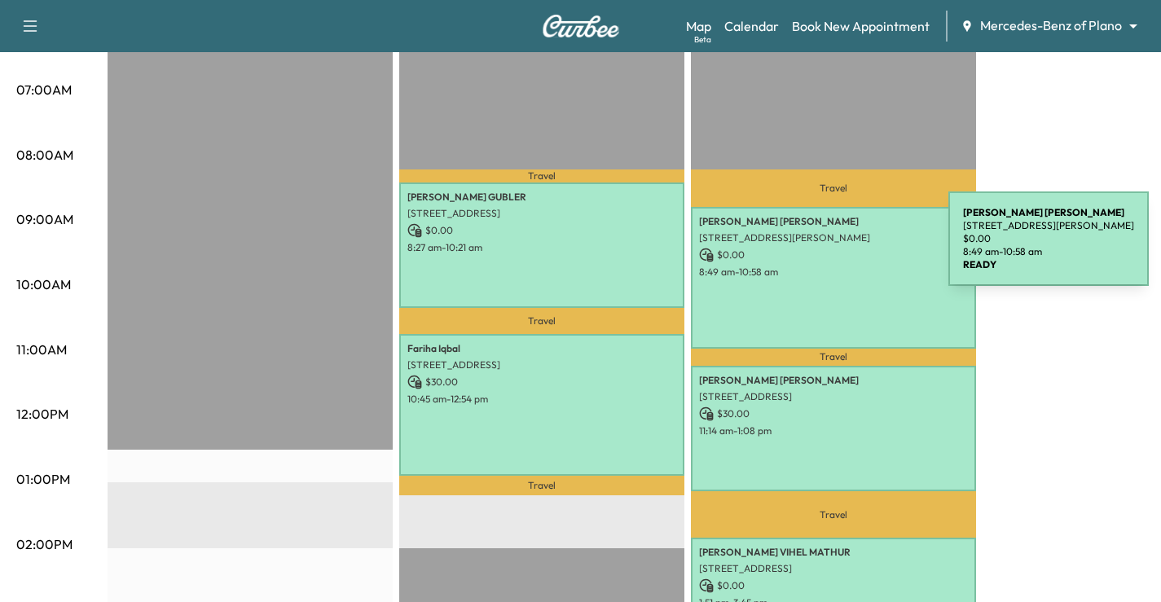
click at [814, 228] on div "[PERSON_NAME] [STREET_ADDRESS][PERSON_NAME] $ 0.00 8:49 am - 10:58 am" at bounding box center [833, 278] width 285 height 142
